Goal: Transaction & Acquisition: Purchase product/service

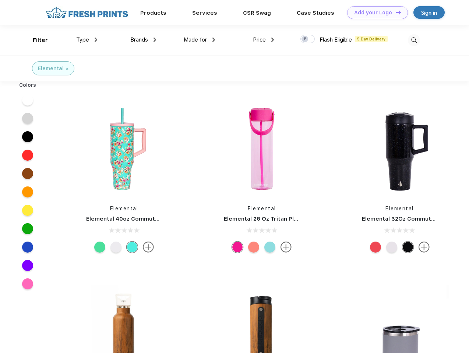
scroll to position [0, 0]
click at [375, 13] on link "Add your Logo Design Tool" at bounding box center [377, 12] width 61 height 13
click at [0, 0] on div "Design Tool" at bounding box center [0, 0] width 0 height 0
click at [395, 12] on link "Add your Logo Design Tool" at bounding box center [377, 12] width 61 height 13
click at [35, 40] on div "Filter" at bounding box center [40, 40] width 15 height 8
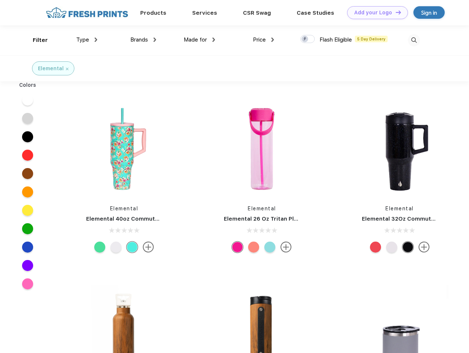
click at [87, 40] on span "Type" at bounding box center [82, 39] width 13 height 7
click at [143, 40] on span "Brands" at bounding box center [139, 39] width 18 height 7
click at [199, 40] on span "Made for" at bounding box center [195, 39] width 23 height 7
click at [263, 40] on span "Price" at bounding box center [259, 39] width 13 height 7
click at [308, 39] on div at bounding box center [307, 39] width 14 height 8
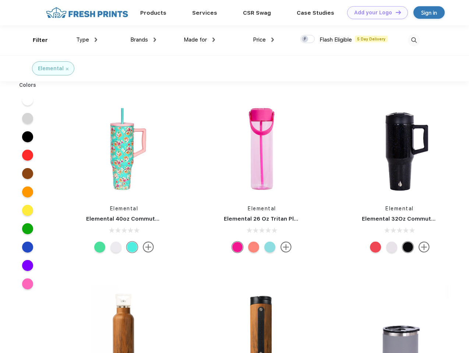
click at [305, 39] on input "checkbox" at bounding box center [302, 37] width 5 height 5
click at [414, 40] on img at bounding box center [414, 40] width 12 height 12
